Goal: Navigation & Orientation: Find specific page/section

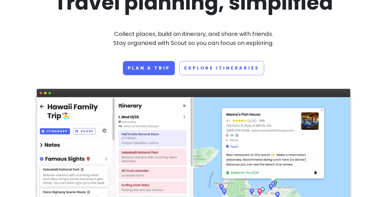
scroll to position [47, 0]
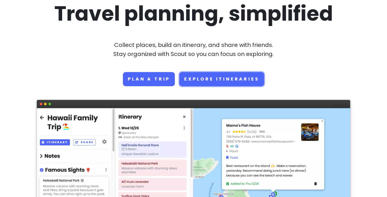
click at [205, 81] on link "Explore Itineraries" at bounding box center [222, 79] width 85 height 14
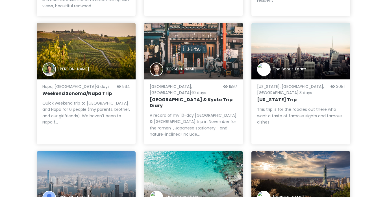
scroll to position [297, 0]
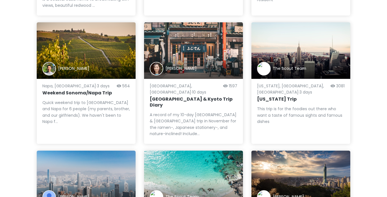
click at [203, 112] on div "A record of my 10-day Tokyo & Kyoto trip in November for the ramen-, Japanese s…" at bounding box center [194, 124] width 88 height 25
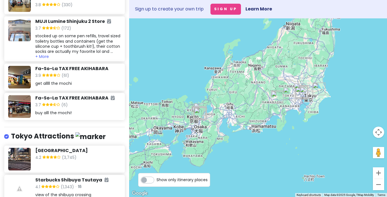
scroll to position [788, 0]
